Goal: Task Accomplishment & Management: Use online tool/utility

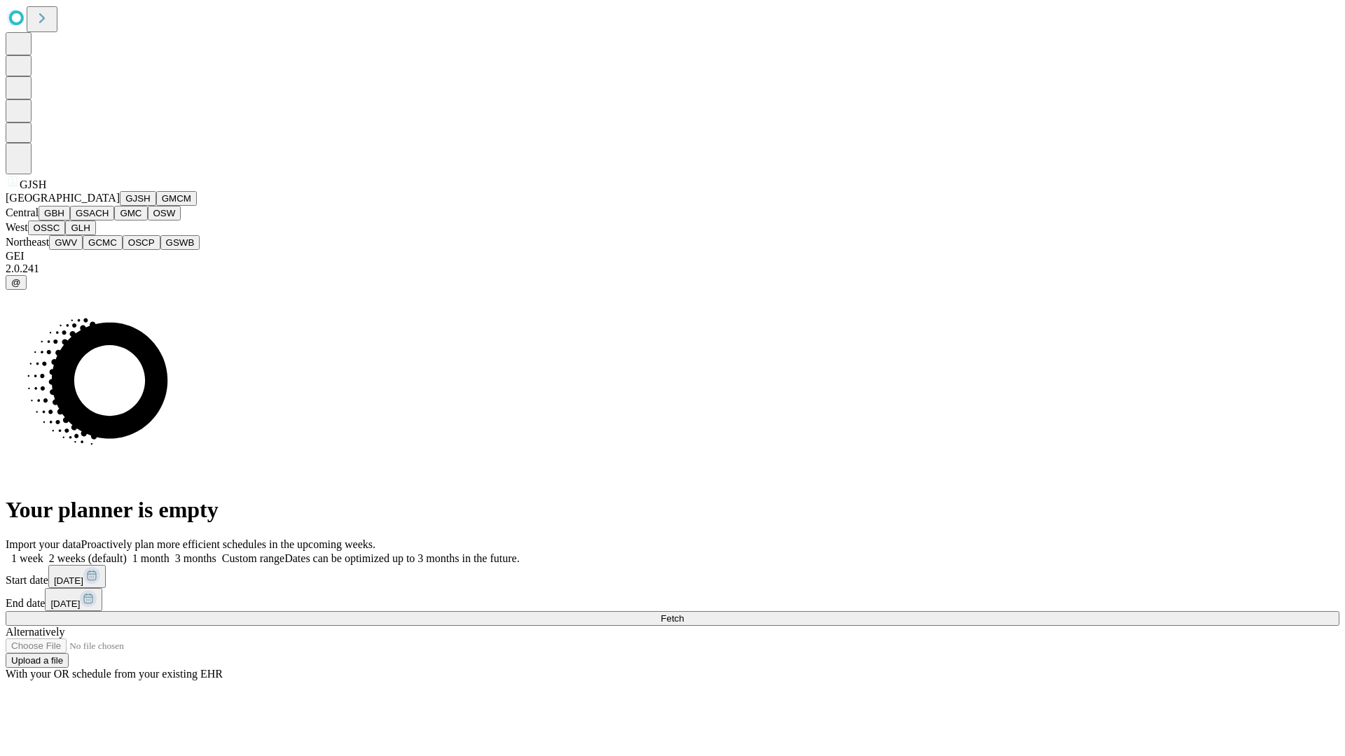
click at [120, 206] on button "GJSH" at bounding box center [138, 198] width 36 height 15
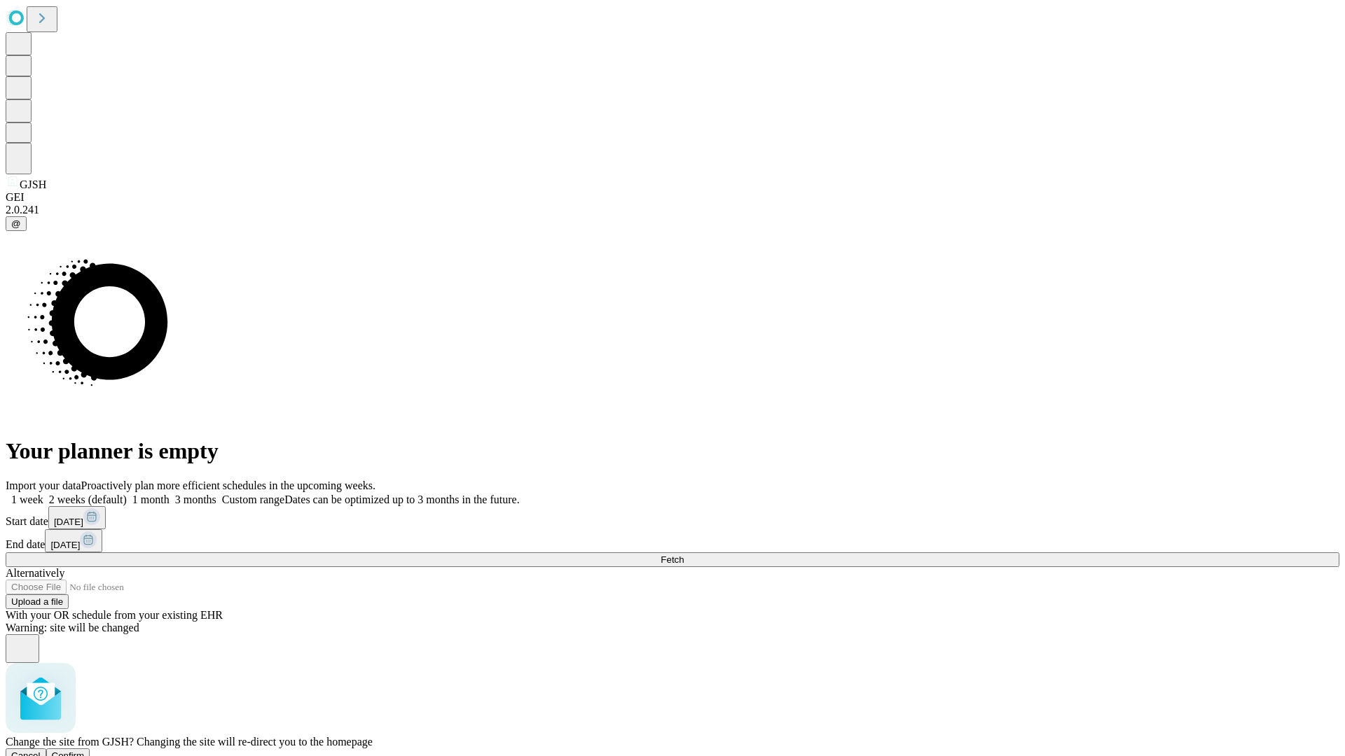
click at [85, 751] on span "Confirm" at bounding box center [68, 756] width 33 height 11
click at [169, 494] on label "1 month" at bounding box center [148, 500] width 43 height 12
click at [683, 555] on span "Fetch" at bounding box center [671, 560] width 23 height 11
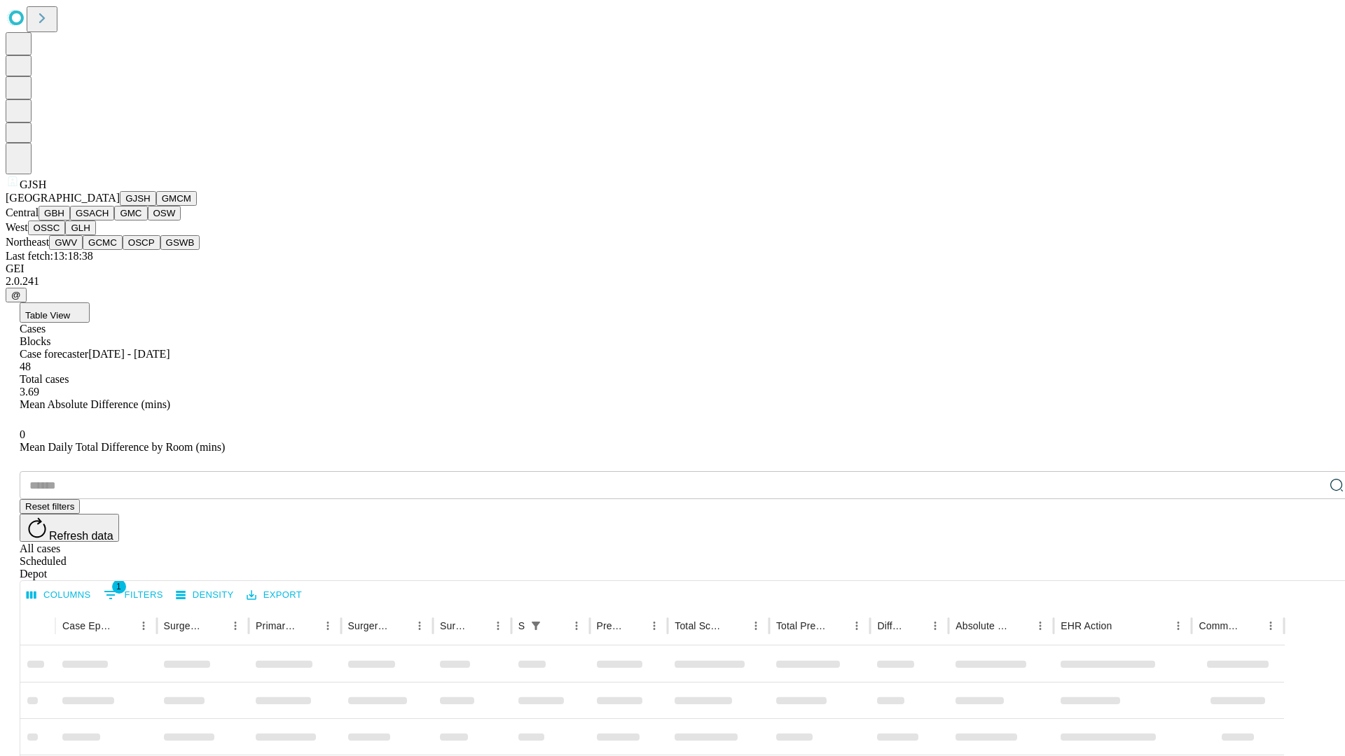
click at [156, 206] on button "GMCM" at bounding box center [176, 198] width 41 height 15
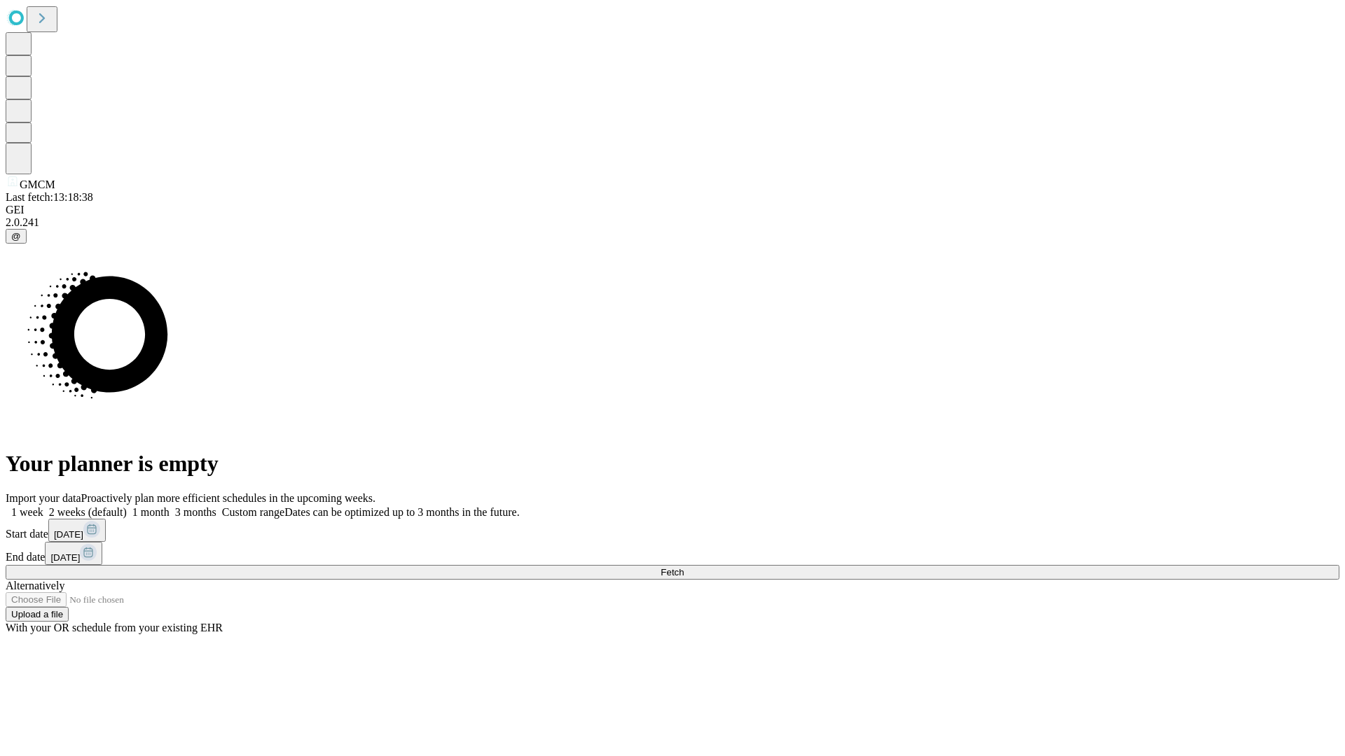
click at [169, 506] on label "1 month" at bounding box center [148, 512] width 43 height 12
click at [683, 567] on span "Fetch" at bounding box center [671, 572] width 23 height 11
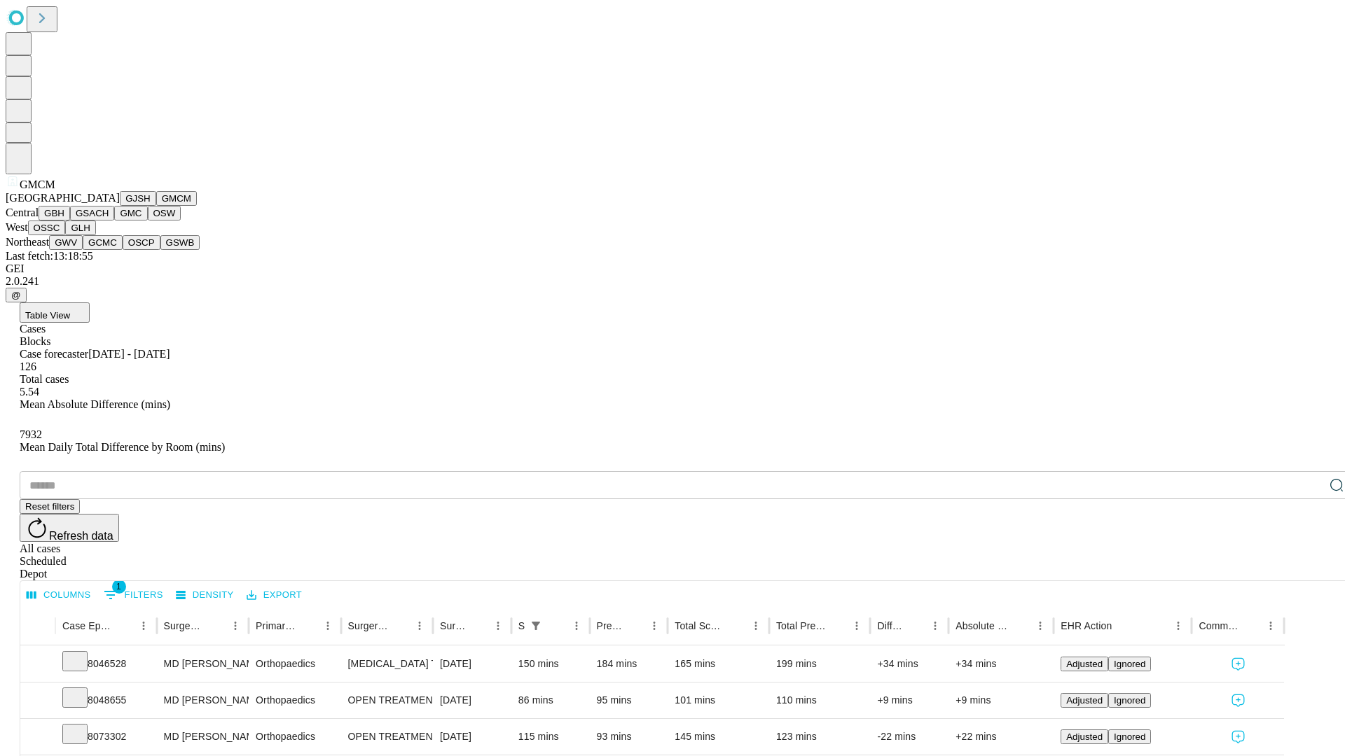
click at [70, 221] on button "GBH" at bounding box center [55, 213] width 32 height 15
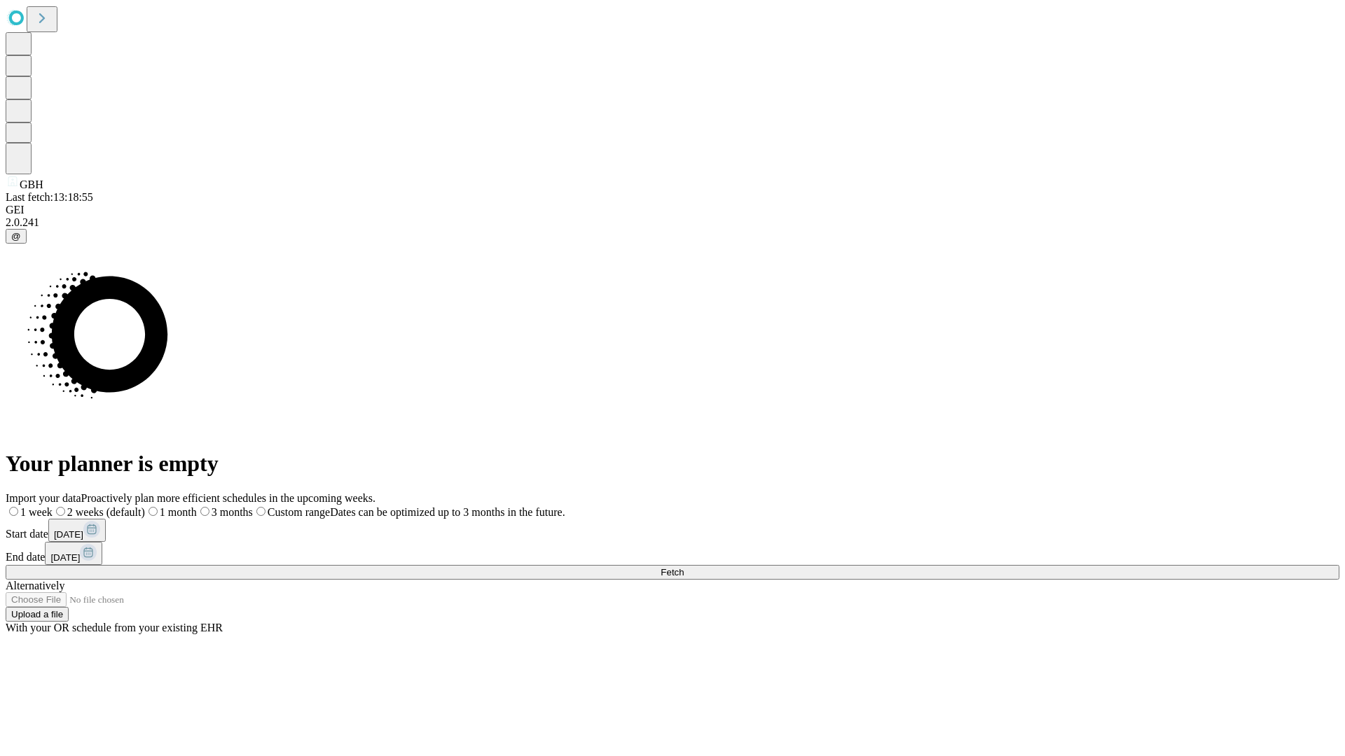
click at [197, 506] on label "1 month" at bounding box center [171, 512] width 52 height 12
click at [683, 567] on span "Fetch" at bounding box center [671, 572] width 23 height 11
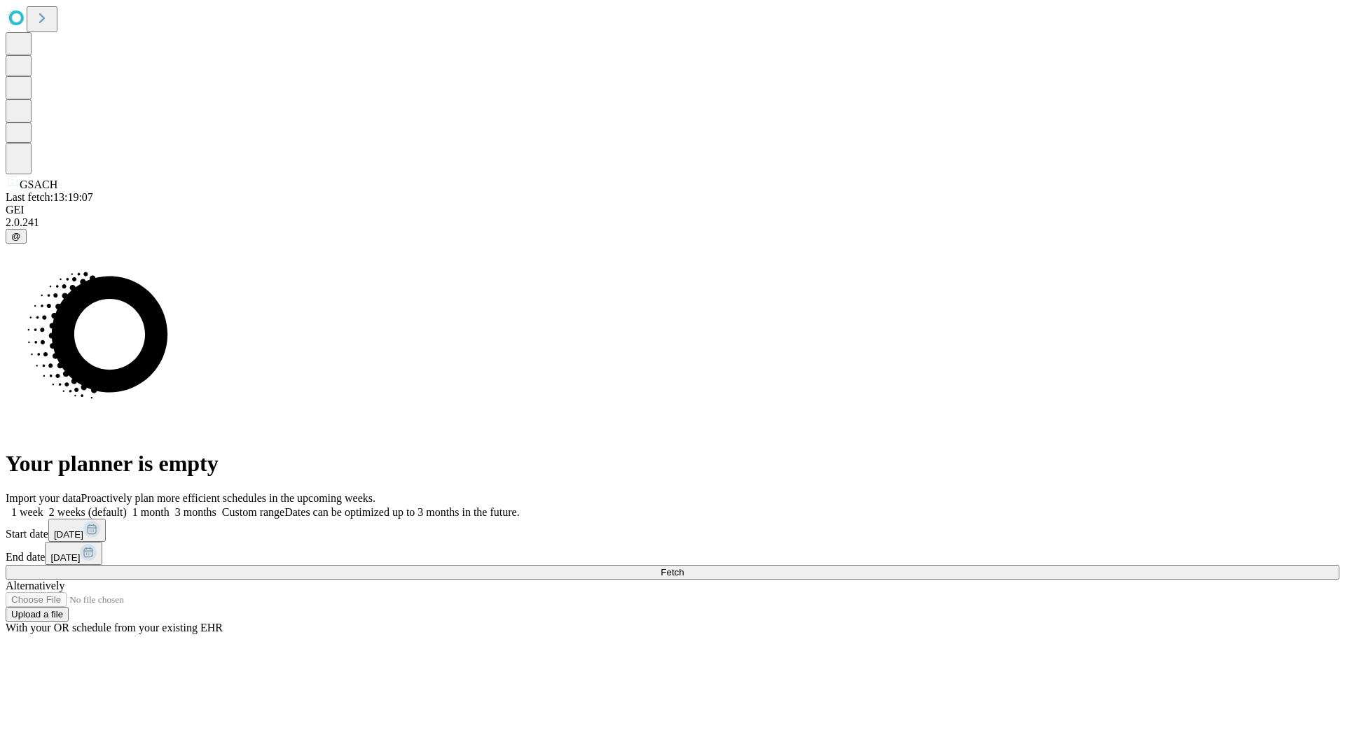
click at [683, 567] on span "Fetch" at bounding box center [671, 572] width 23 height 11
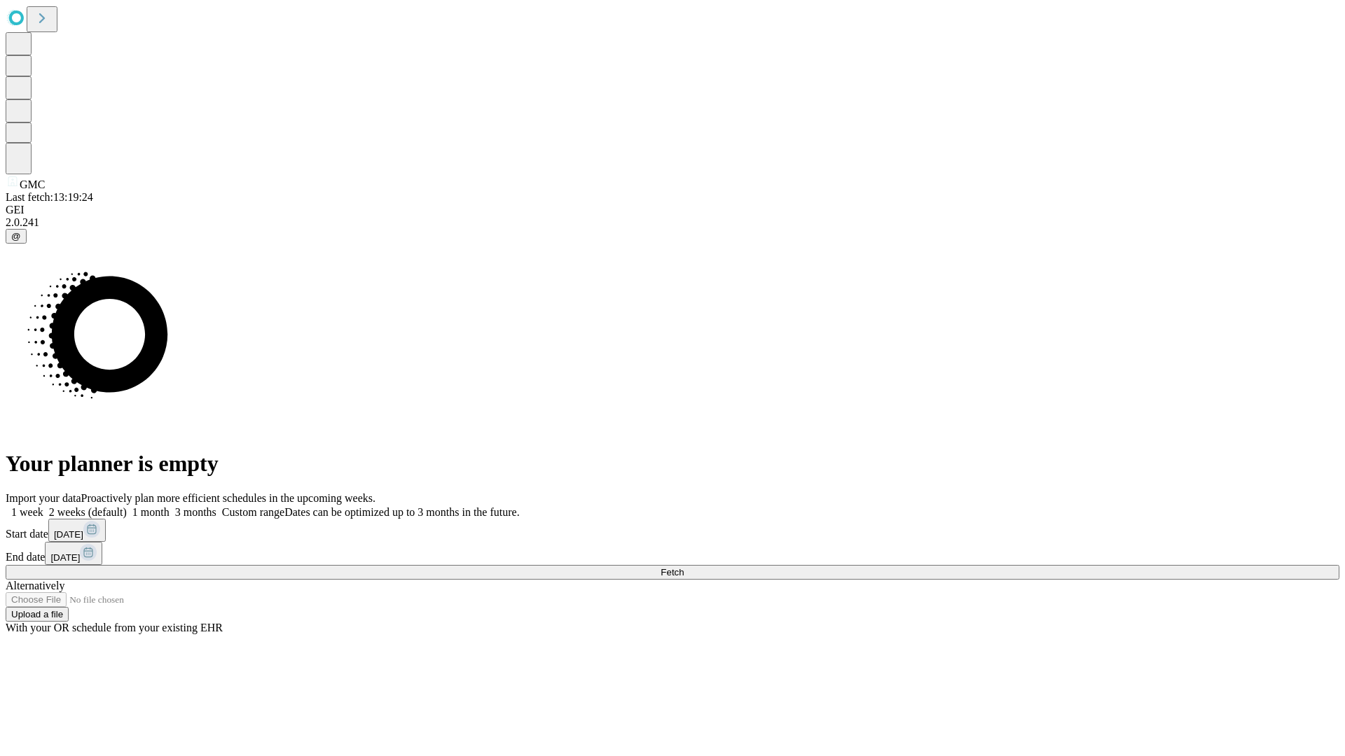
click at [169, 506] on label "1 month" at bounding box center [148, 512] width 43 height 12
click at [683, 567] on span "Fetch" at bounding box center [671, 572] width 23 height 11
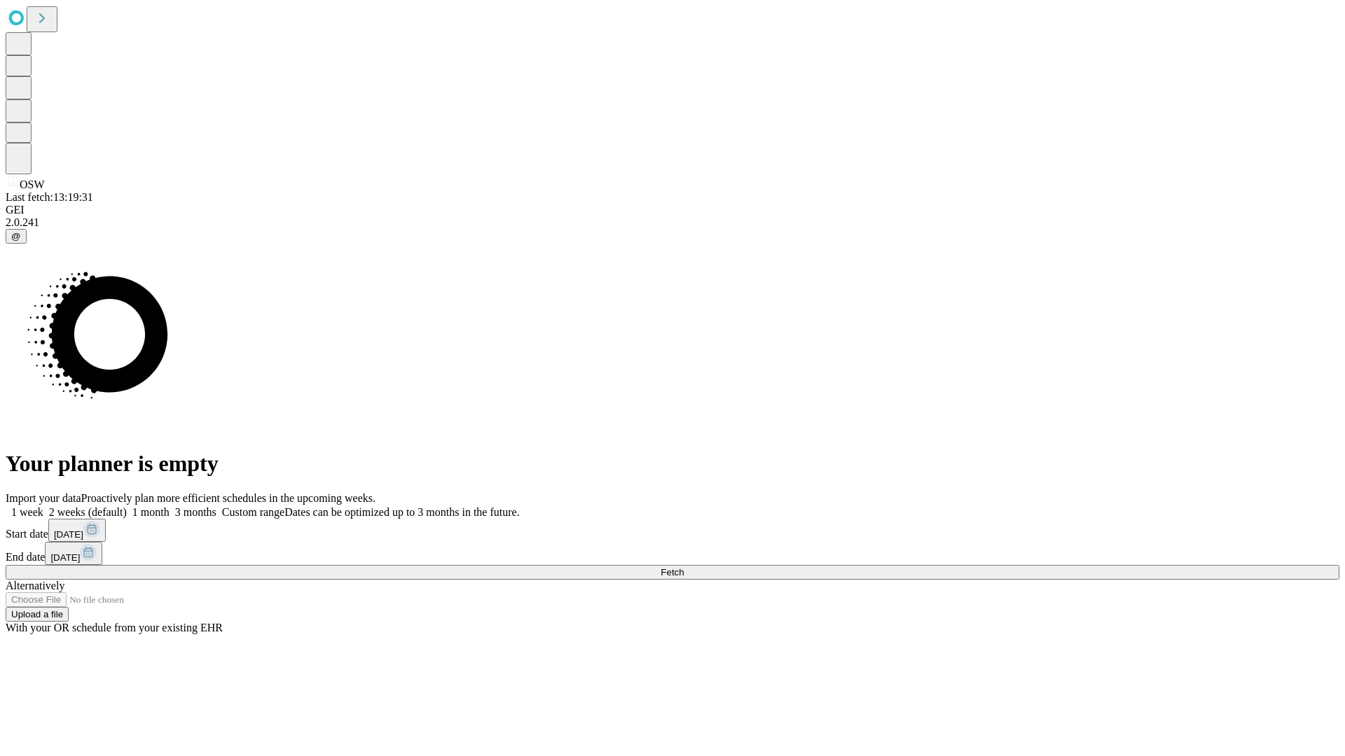
click at [169, 506] on label "1 month" at bounding box center [148, 512] width 43 height 12
click at [683, 567] on span "Fetch" at bounding box center [671, 572] width 23 height 11
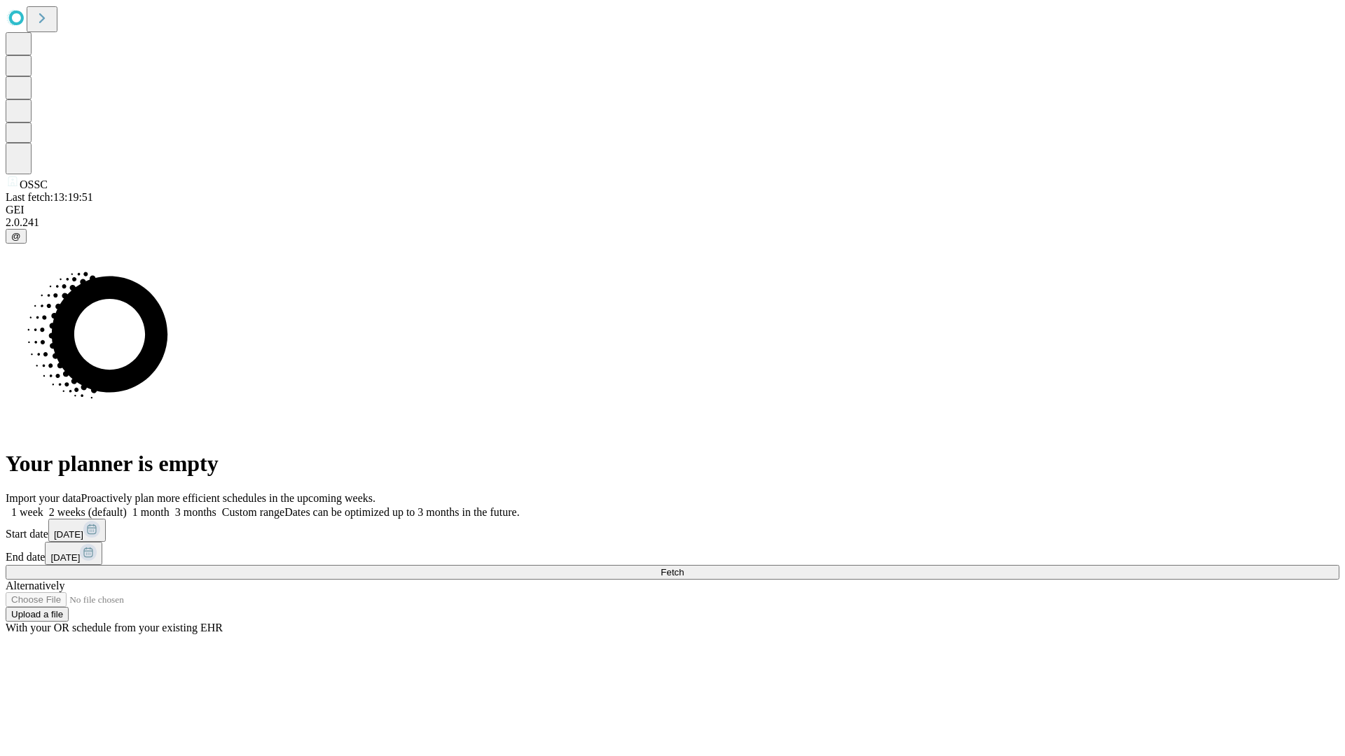
click at [169, 506] on label "1 month" at bounding box center [148, 512] width 43 height 12
click at [683, 567] on span "Fetch" at bounding box center [671, 572] width 23 height 11
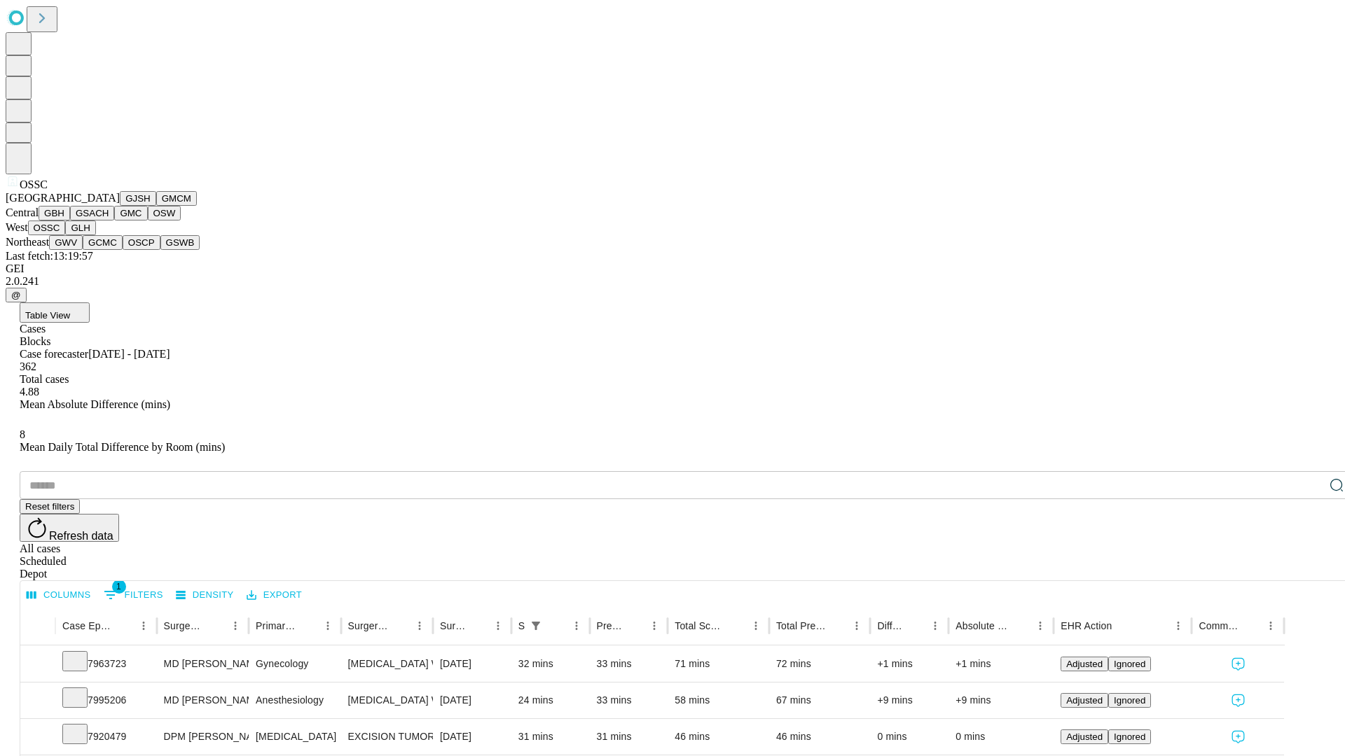
click at [95, 235] on button "GLH" at bounding box center [80, 228] width 30 height 15
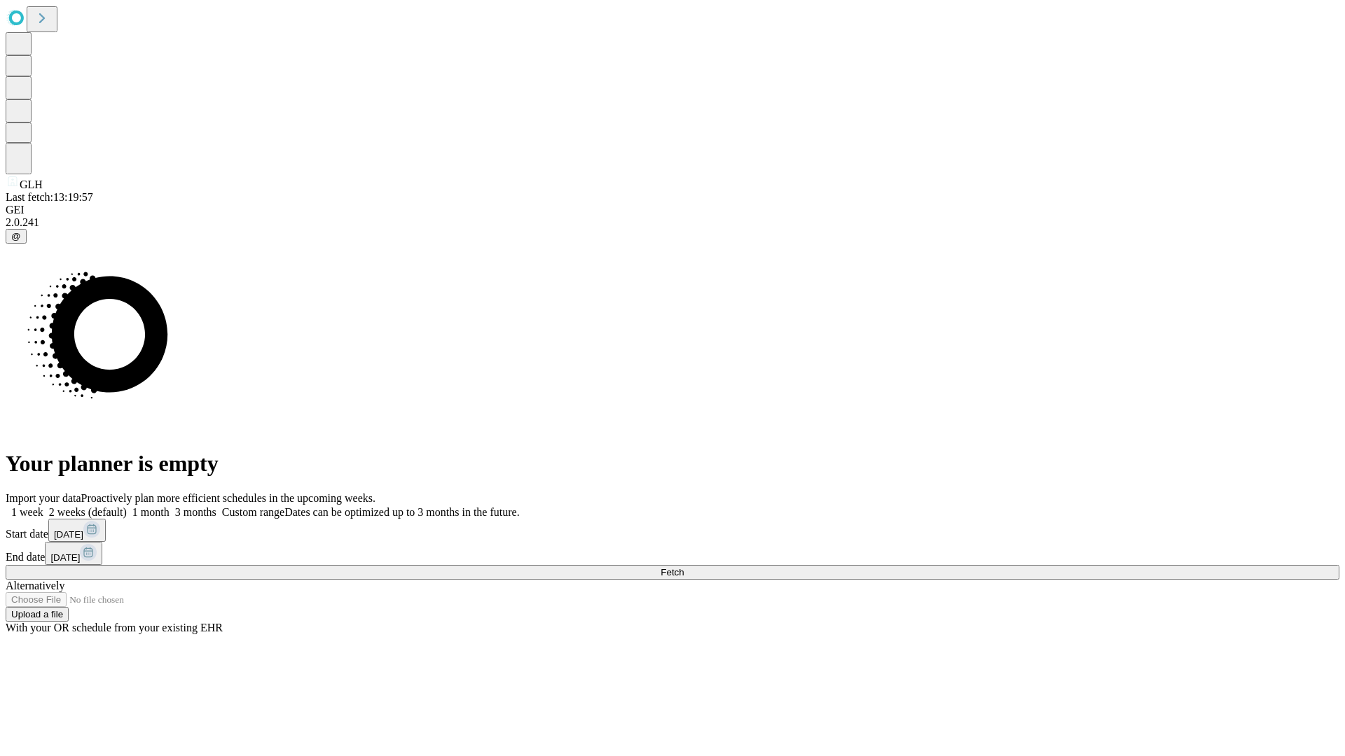
click at [683, 567] on span "Fetch" at bounding box center [671, 572] width 23 height 11
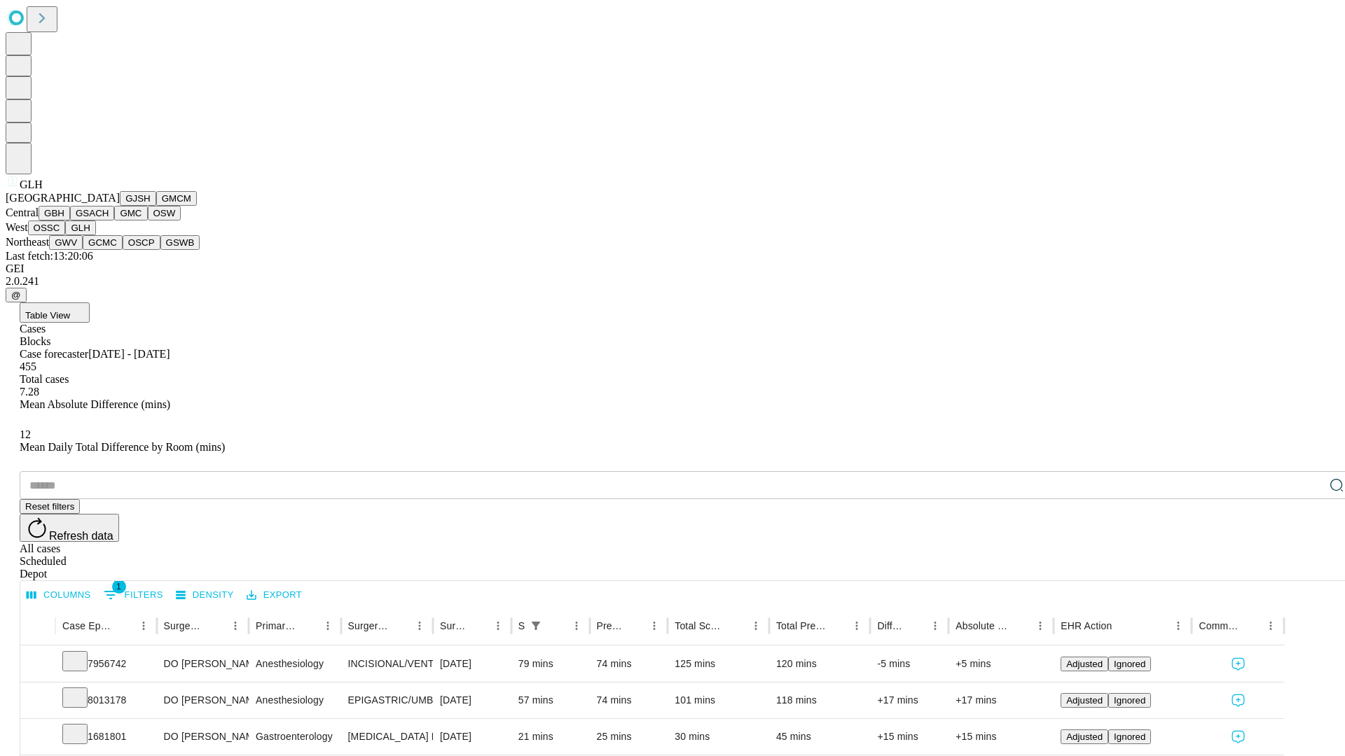
click at [83, 250] on button "GWV" at bounding box center [66, 242] width 34 height 15
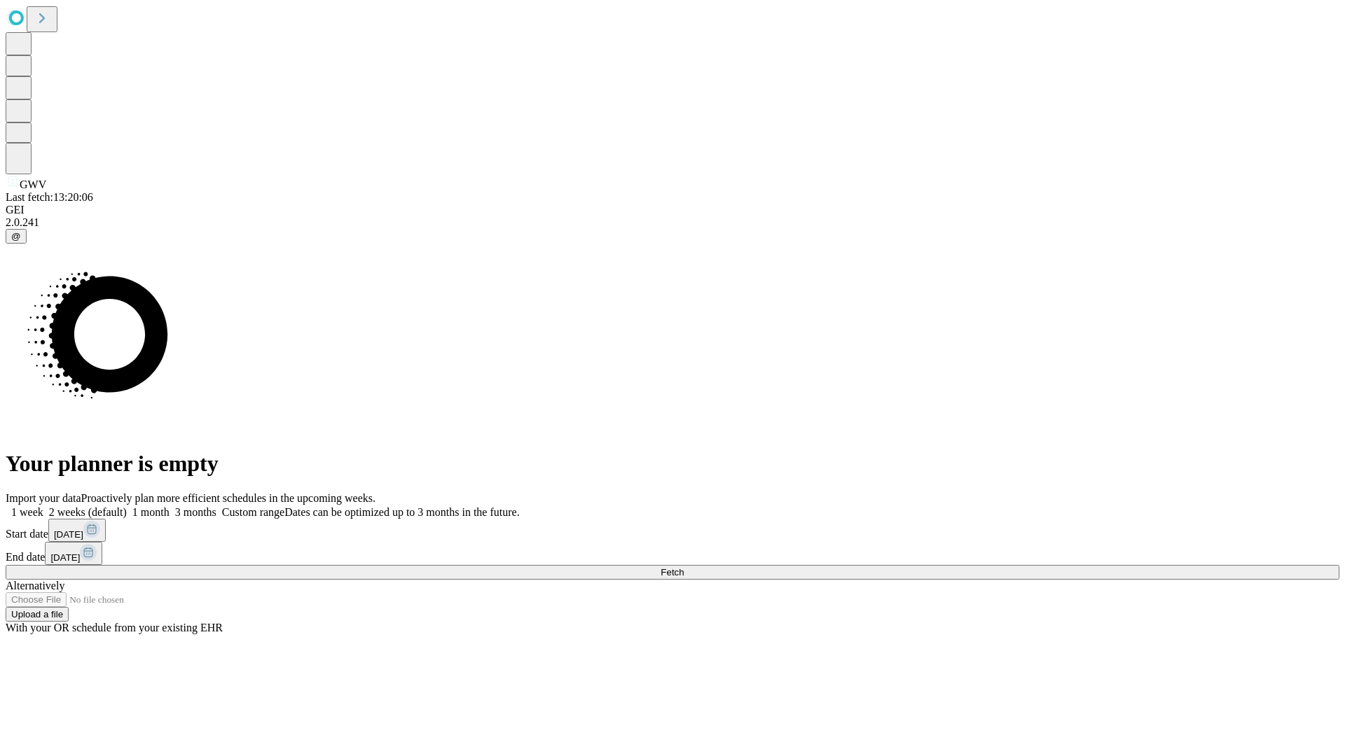
click at [169, 506] on label "1 month" at bounding box center [148, 512] width 43 height 12
click at [683, 567] on span "Fetch" at bounding box center [671, 572] width 23 height 11
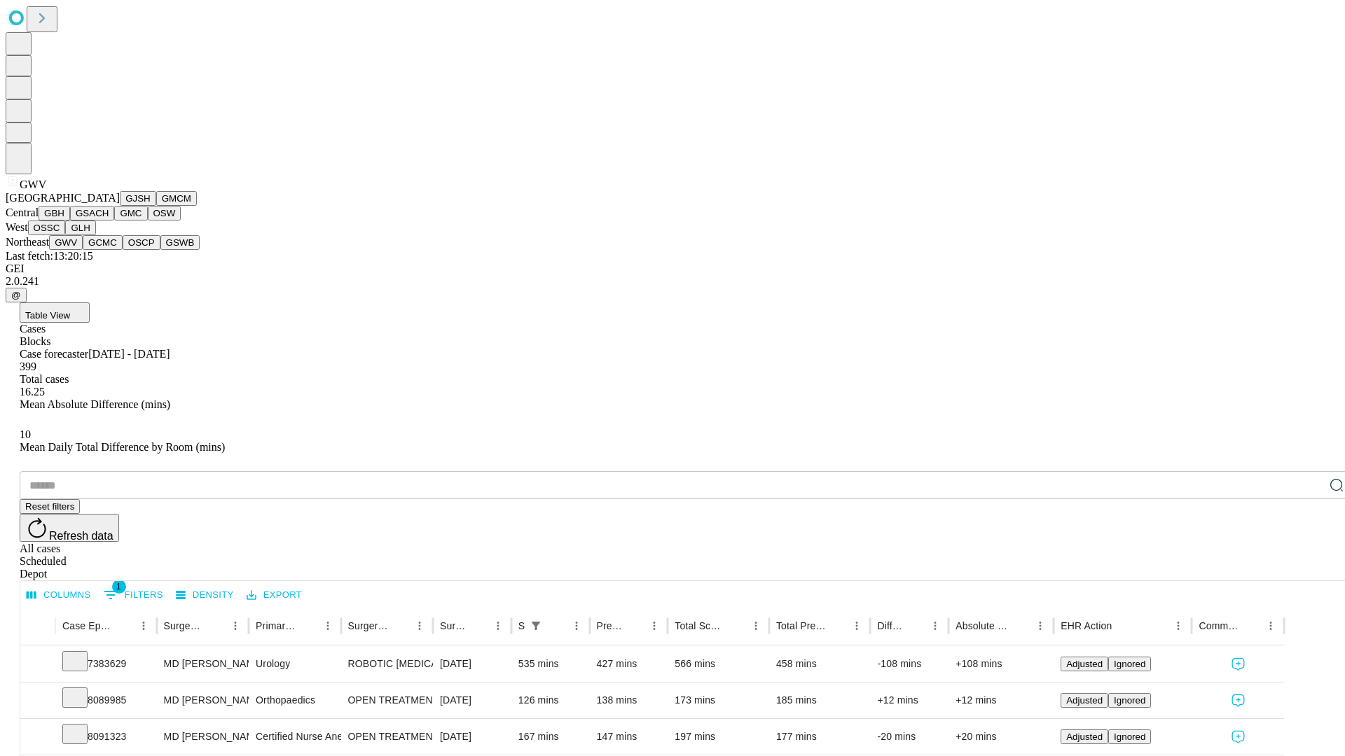
click at [109, 250] on button "GCMC" at bounding box center [103, 242] width 40 height 15
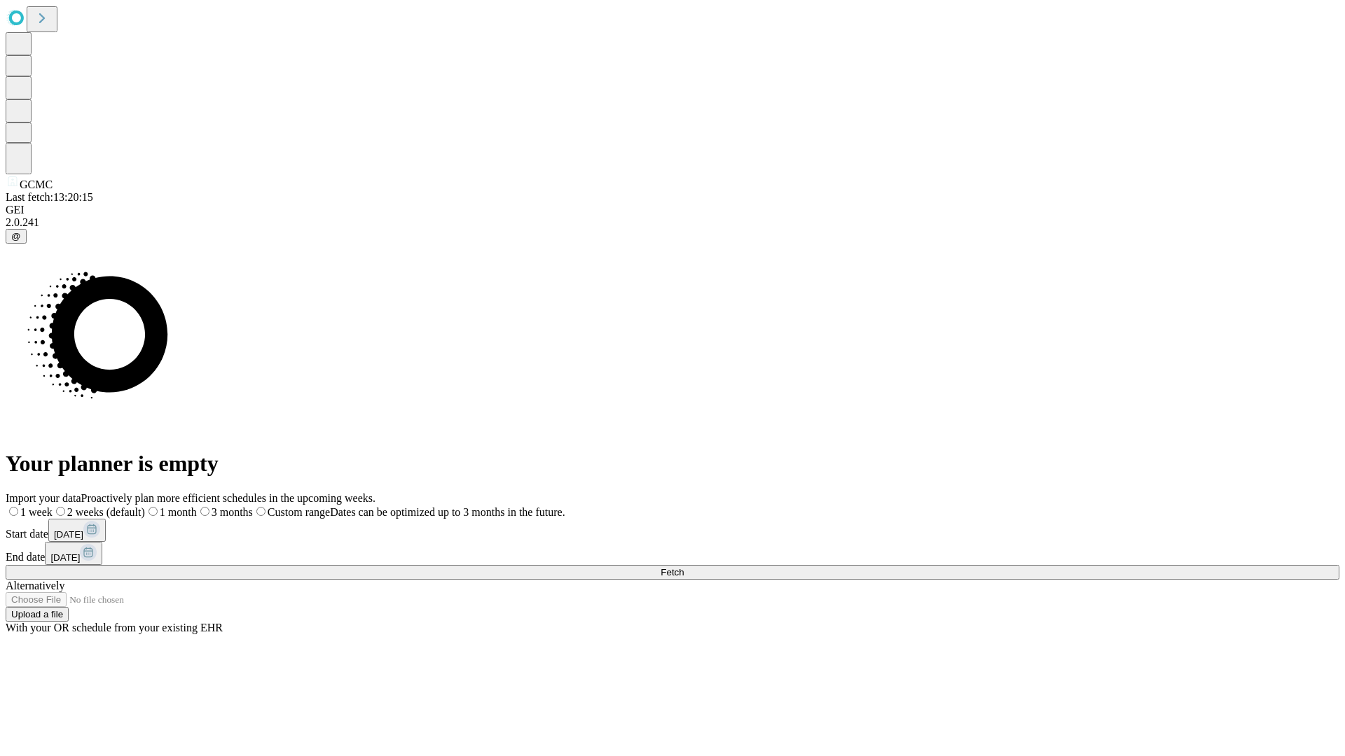
click at [197, 506] on label "1 month" at bounding box center [171, 512] width 52 height 12
click at [683, 567] on span "Fetch" at bounding box center [671, 572] width 23 height 11
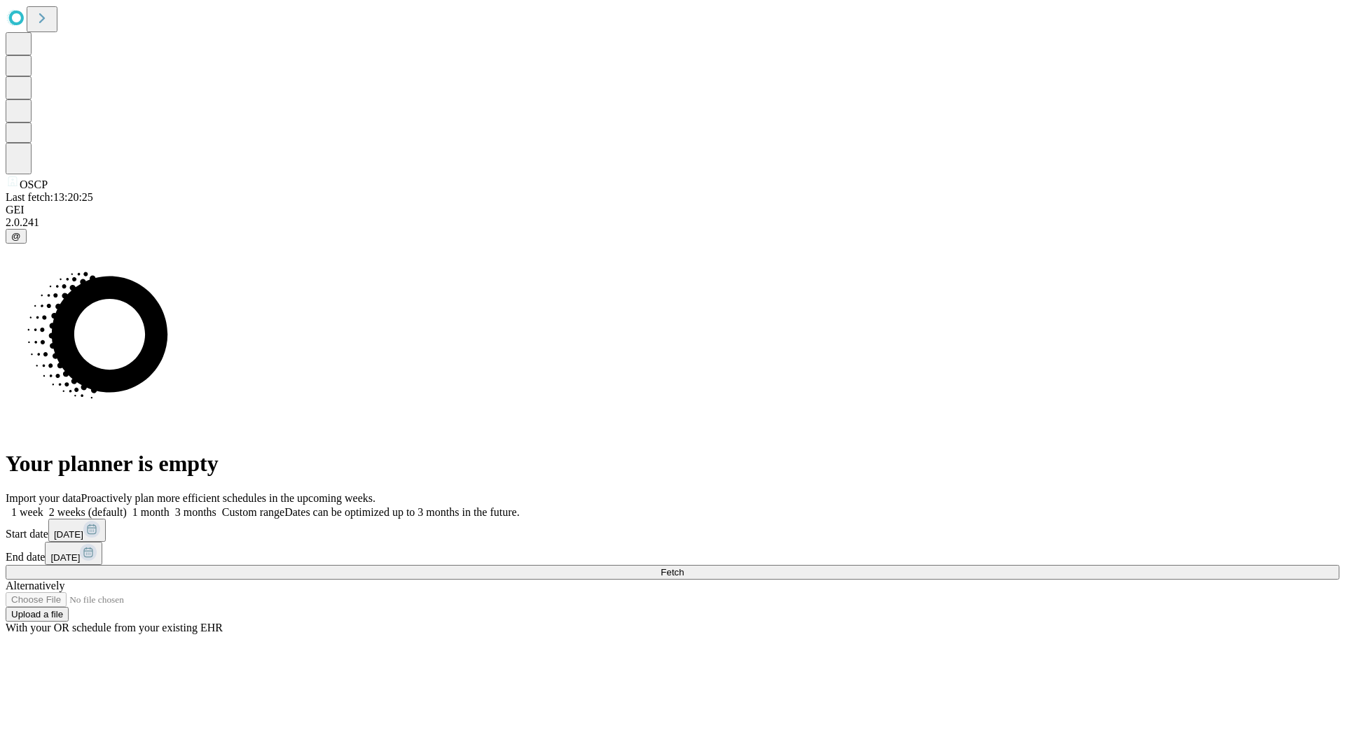
click at [169, 506] on label "1 month" at bounding box center [148, 512] width 43 height 12
click at [683, 567] on span "Fetch" at bounding box center [671, 572] width 23 height 11
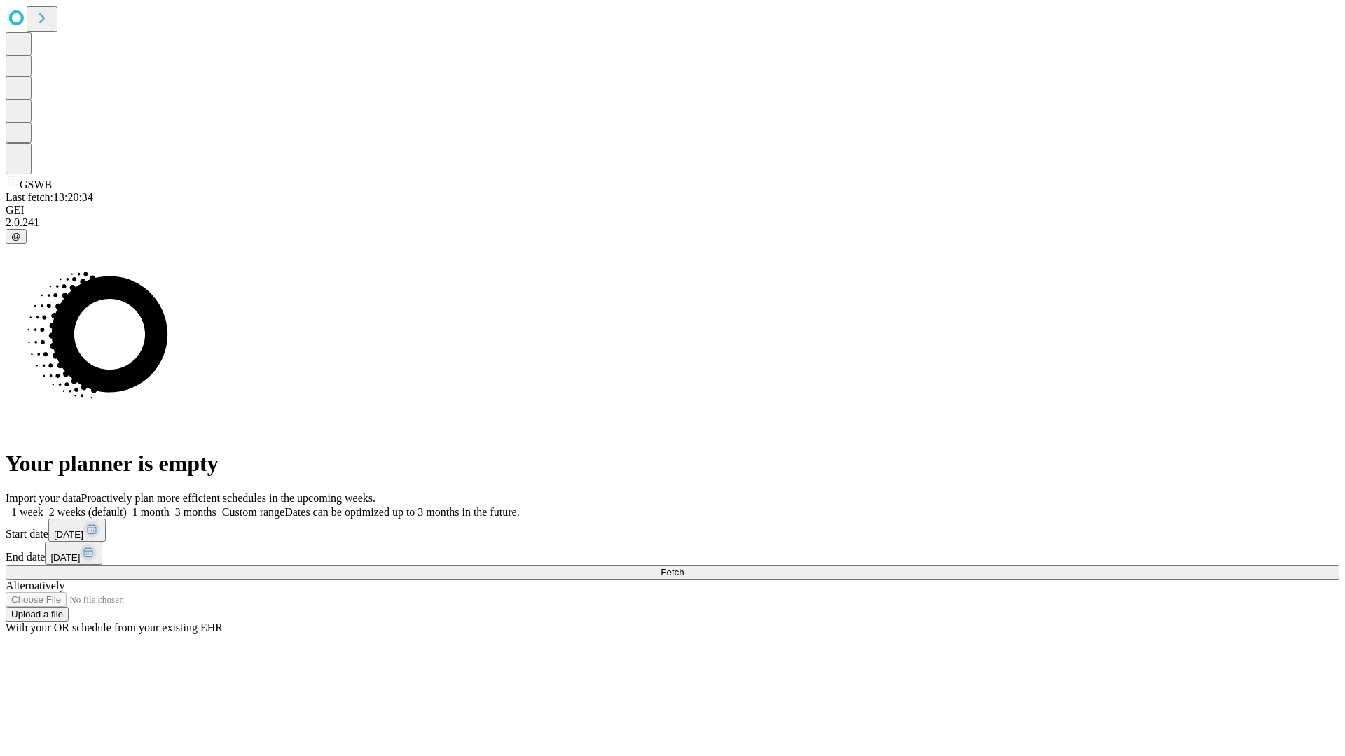
click at [169, 506] on label "1 month" at bounding box center [148, 512] width 43 height 12
click at [683, 567] on span "Fetch" at bounding box center [671, 572] width 23 height 11
